Goal: Transaction & Acquisition: Subscribe to service/newsletter

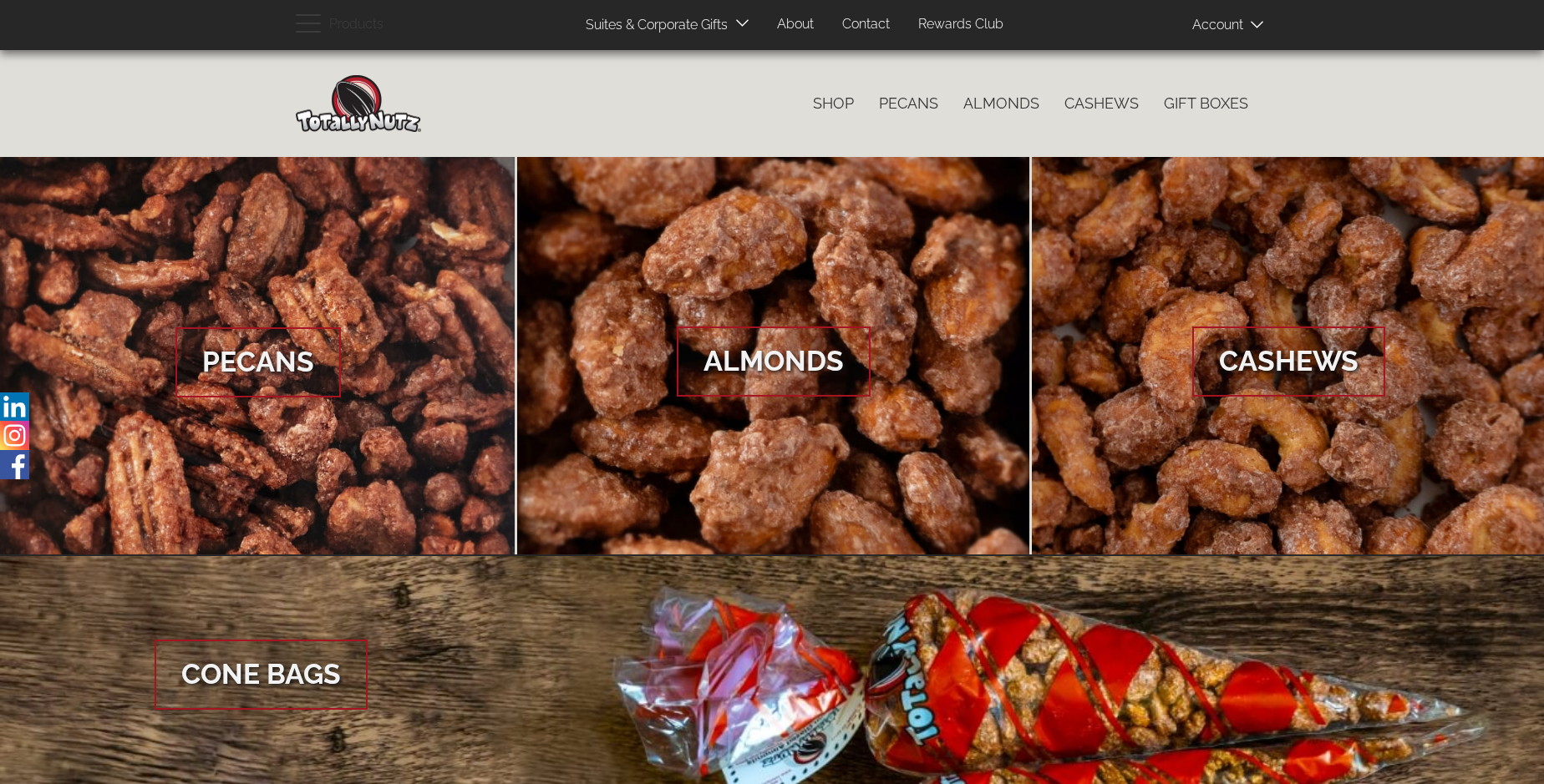
scroll to position [2496, 0]
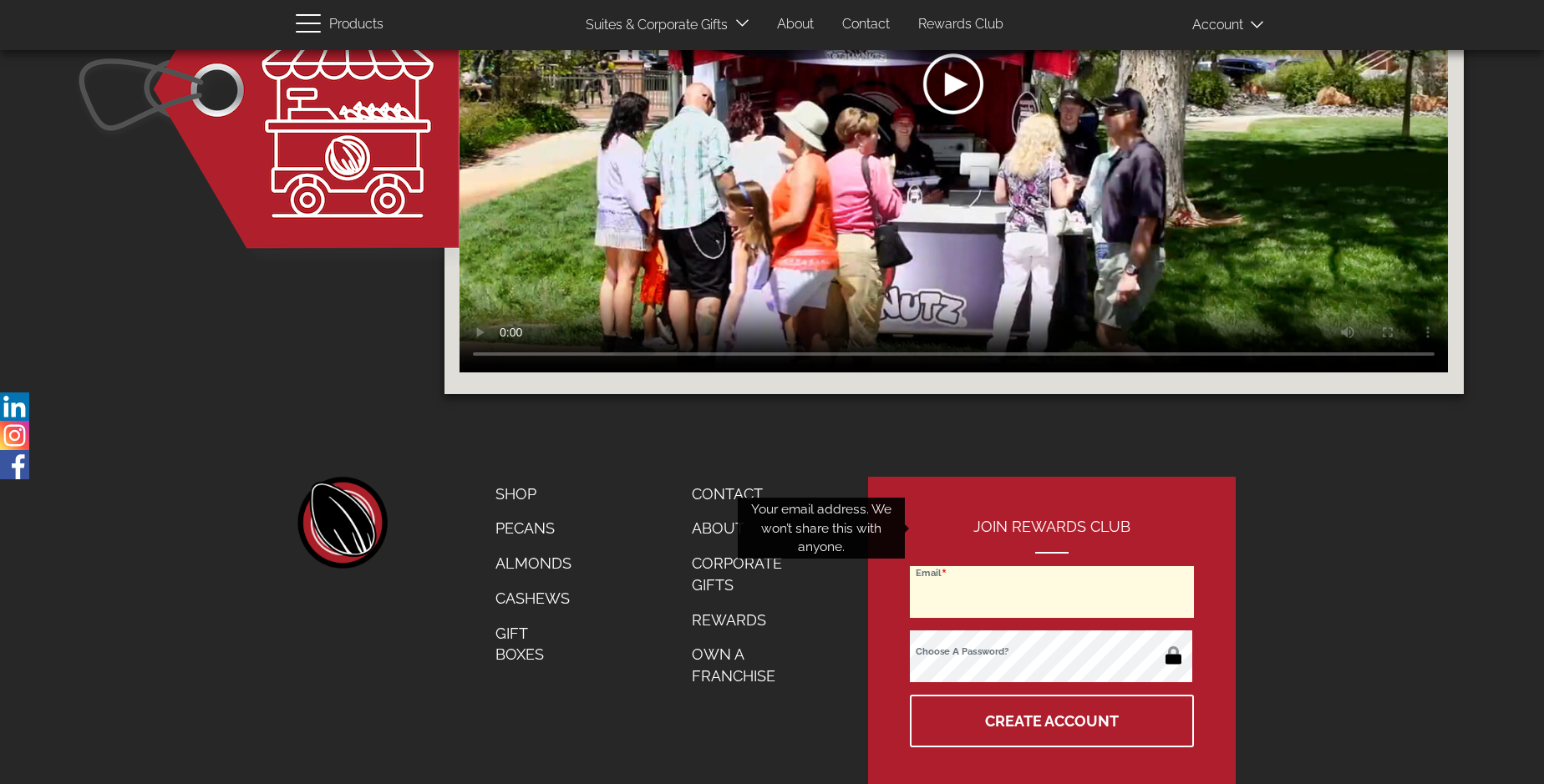
click at [1052, 566] on input "Email" at bounding box center [1051, 591] width 284 height 52
type input "sholman3@twu.edu"
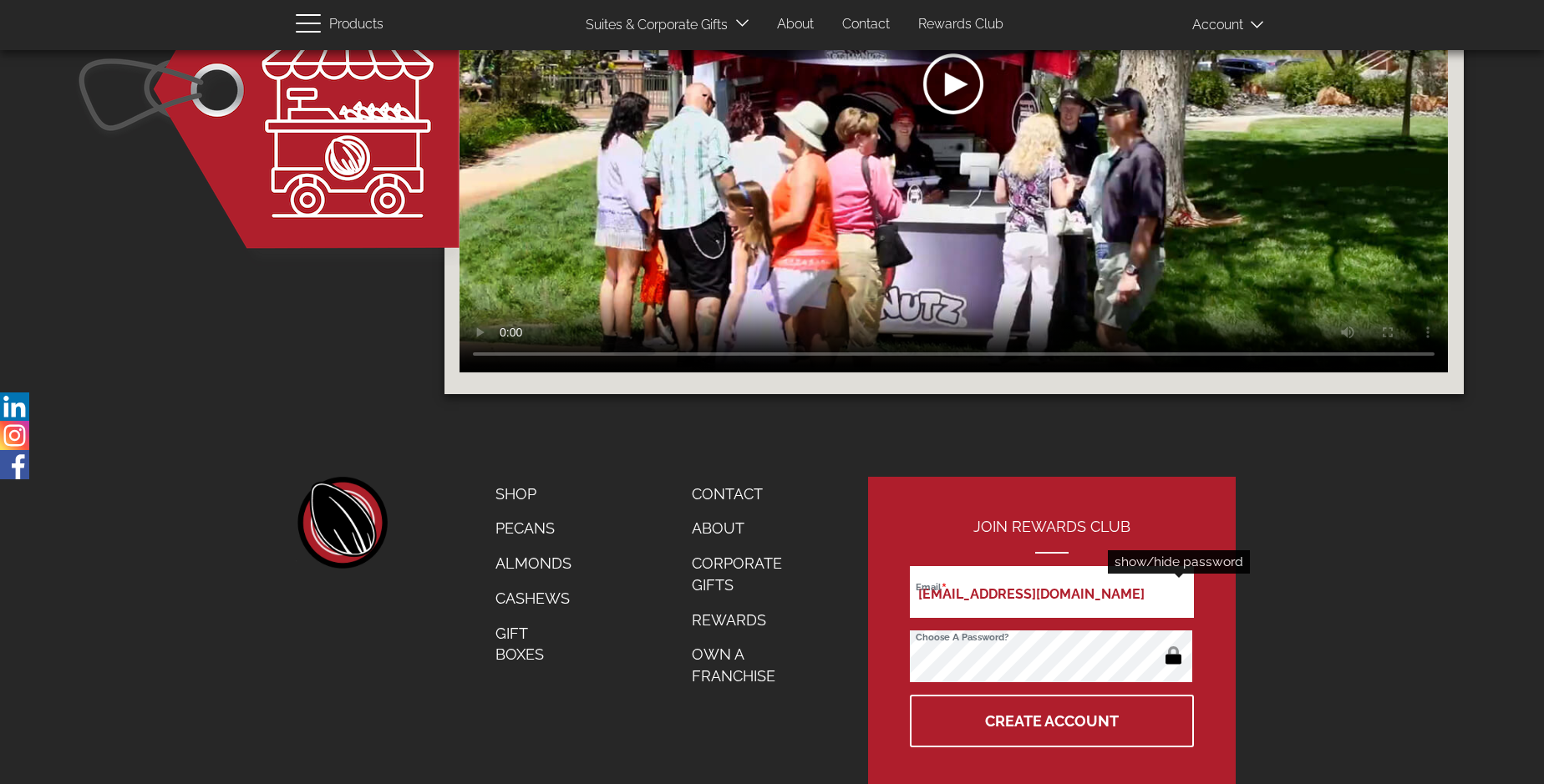
click at [1173, 644] on button "button" at bounding box center [1173, 657] width 33 height 27
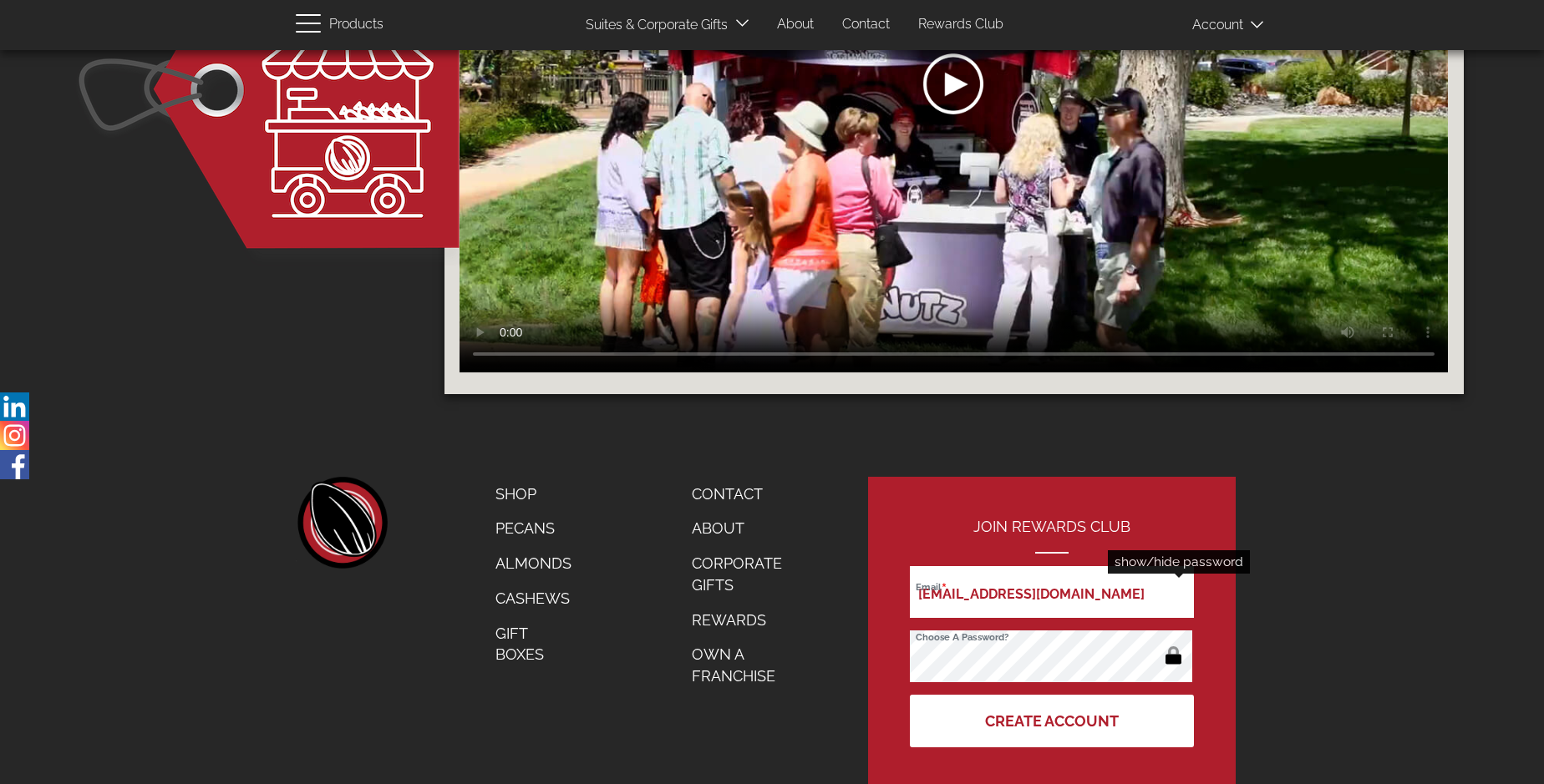
click at [1052, 694] on button "Create Account" at bounding box center [1051, 721] width 284 height 53
